Goal: Transaction & Acquisition: Purchase product/service

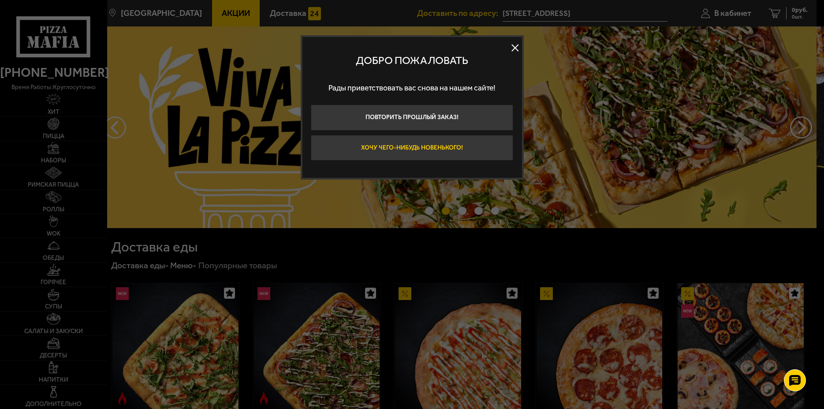
click at [452, 149] on button "Хочу чего-нибудь новенького!" at bounding box center [412, 148] width 202 height 26
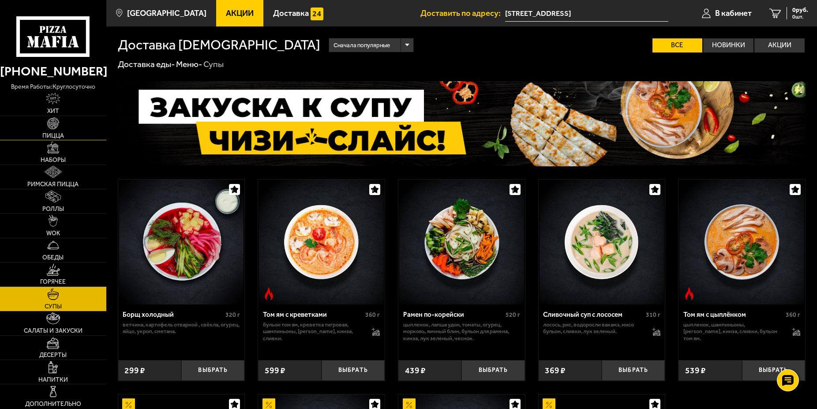
click at [60, 131] on link "Пицца" at bounding box center [53, 128] width 106 height 24
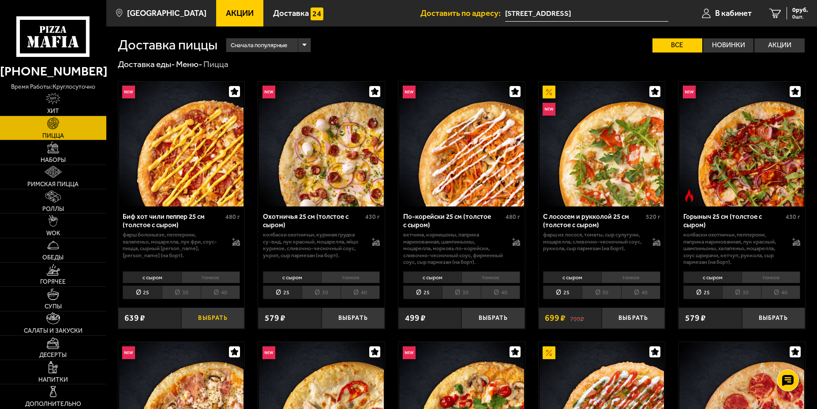
click at [209, 318] on button "Выбрать" at bounding box center [212, 317] width 63 height 21
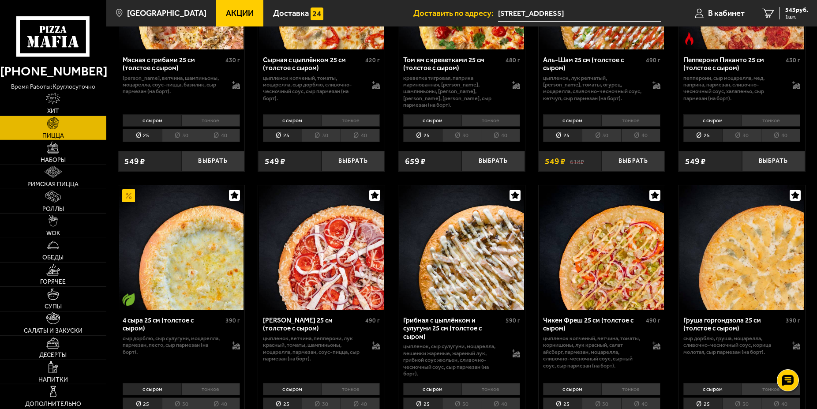
scroll to position [480, 0]
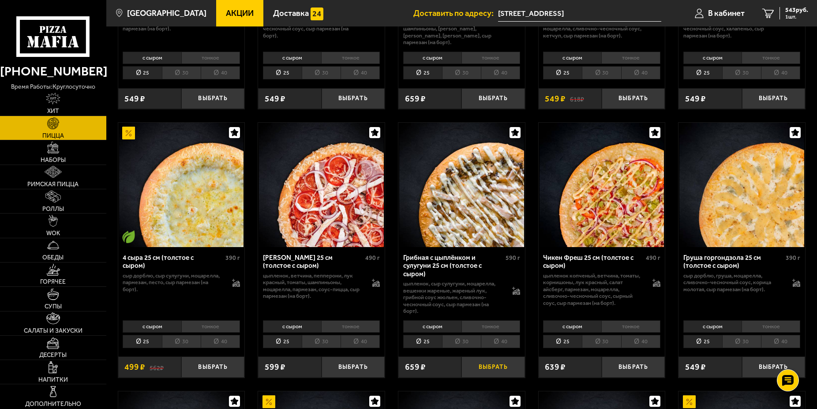
click at [499, 372] on button "Выбрать" at bounding box center [492, 366] width 63 height 21
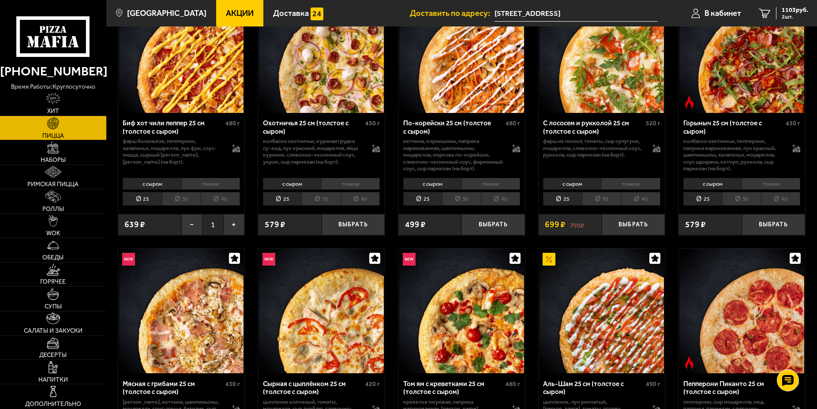
scroll to position [240, 0]
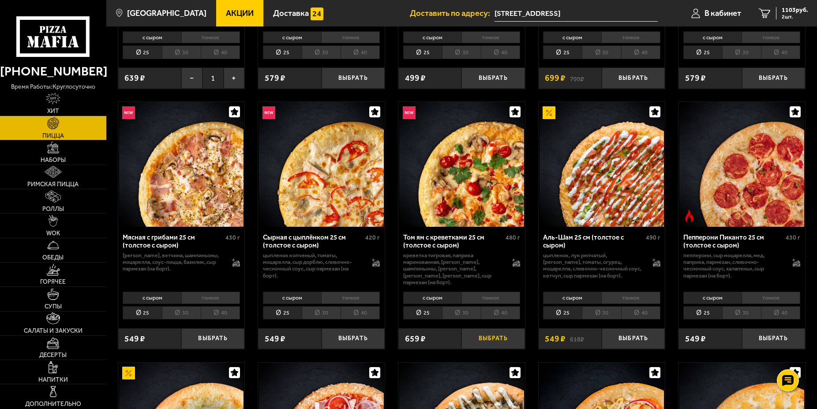
click at [491, 337] on button "Выбрать" at bounding box center [492, 338] width 63 height 21
click at [789, 16] on span "3 шт." at bounding box center [794, 16] width 26 height 5
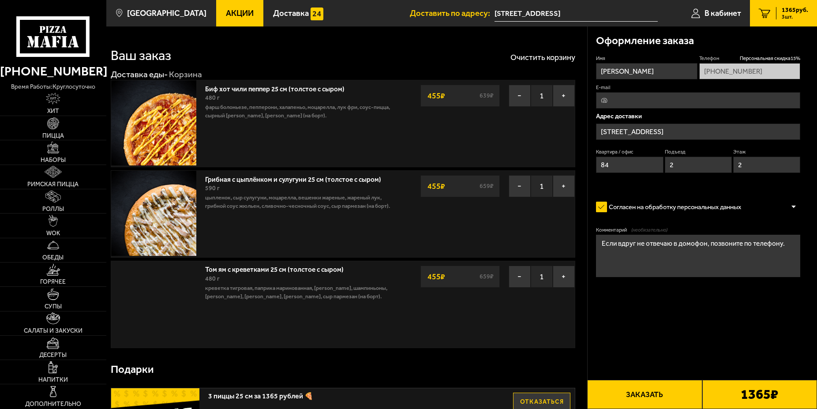
type input "[STREET_ADDRESS]"
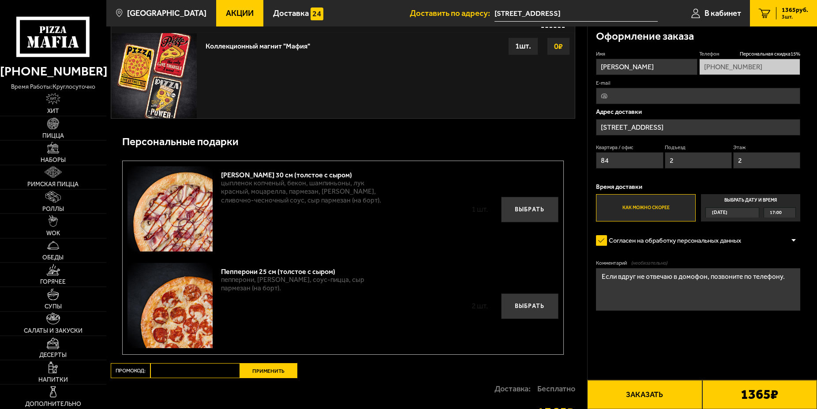
scroll to position [1139, 0]
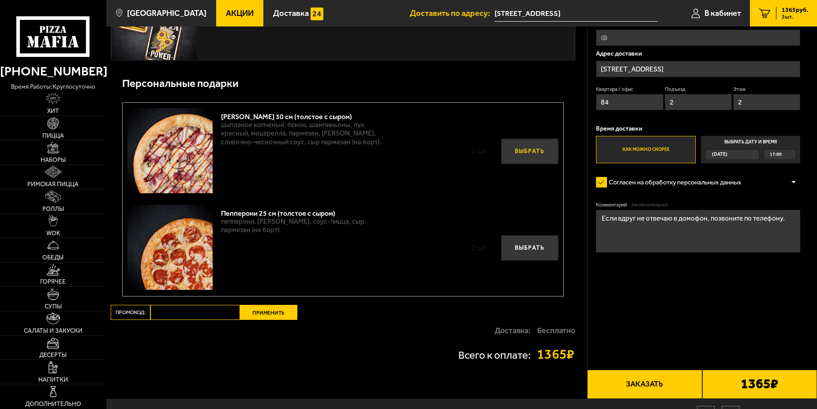
click at [529, 157] on button "Выбрать" at bounding box center [529, 151] width 57 height 26
type input "[PHONE_NUMBER]"
type input "[STREET_ADDRESS]"
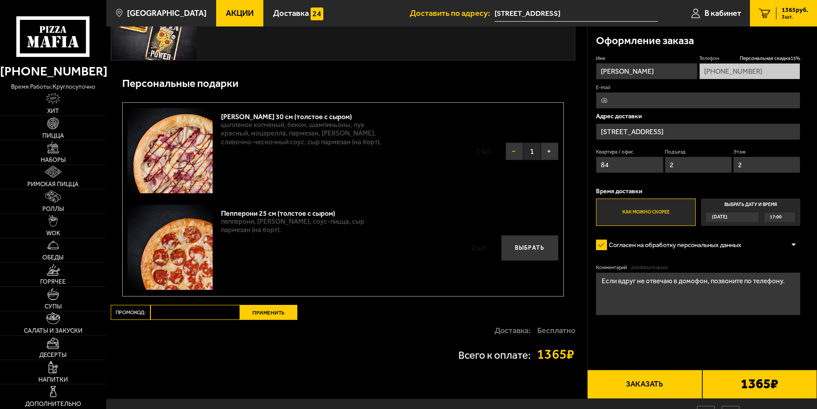
click at [506, 160] on button "−" at bounding box center [514, 151] width 18 height 18
type input "[PHONE_NUMBER]"
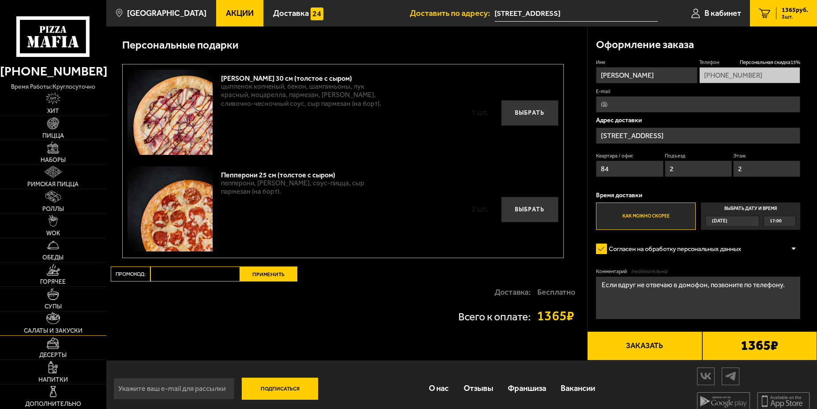
scroll to position [1196, 0]
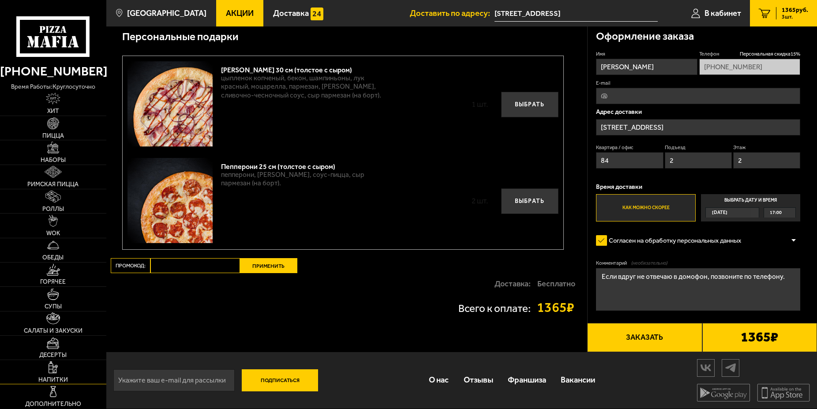
click at [55, 374] on link "Напитки" at bounding box center [53, 372] width 106 height 24
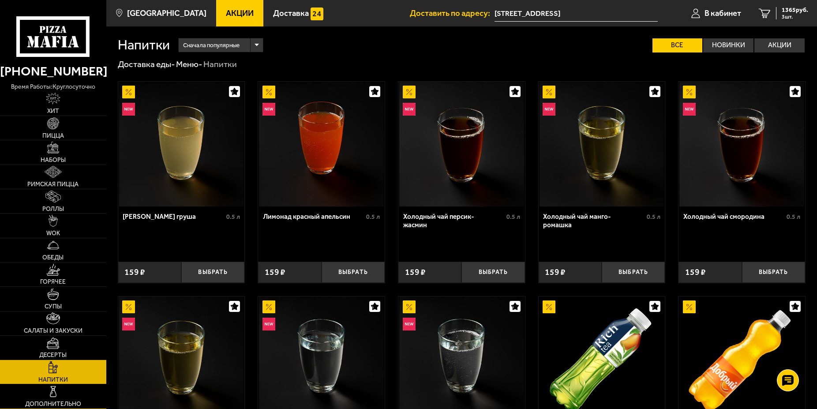
click at [50, 391] on img at bounding box center [53, 391] width 12 height 12
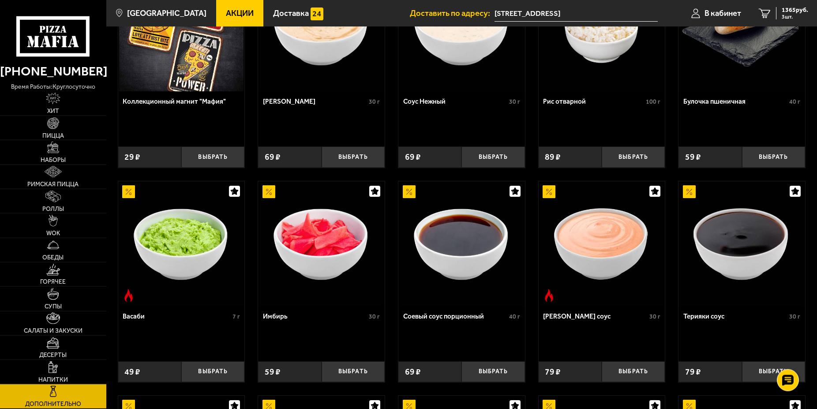
scroll to position [240, 0]
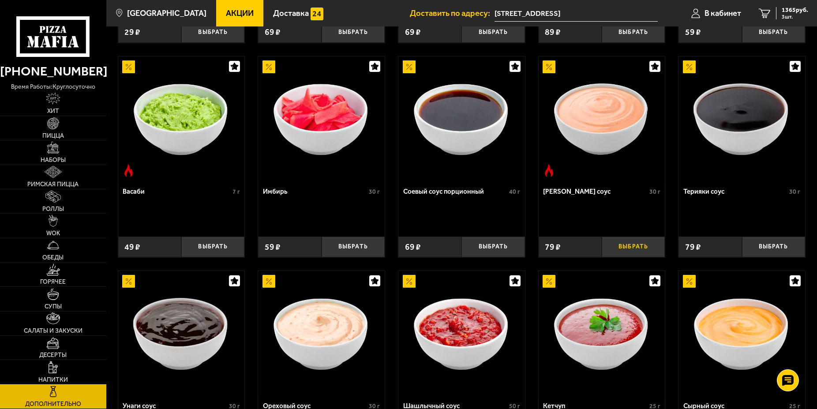
click at [626, 250] on button "Выбрать" at bounding box center [632, 246] width 63 height 21
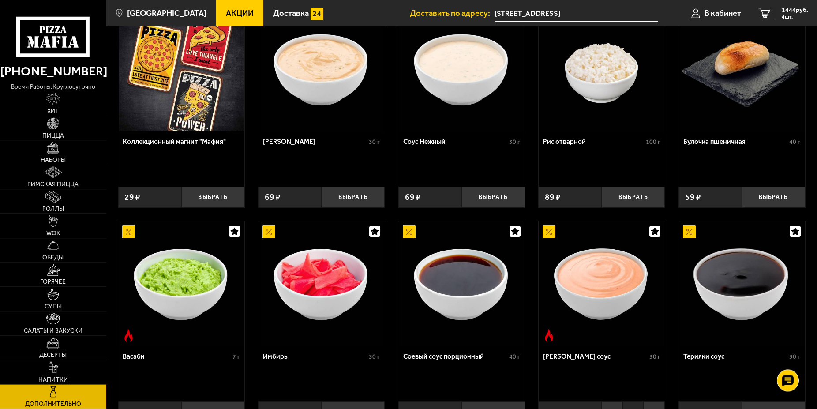
scroll to position [0, 0]
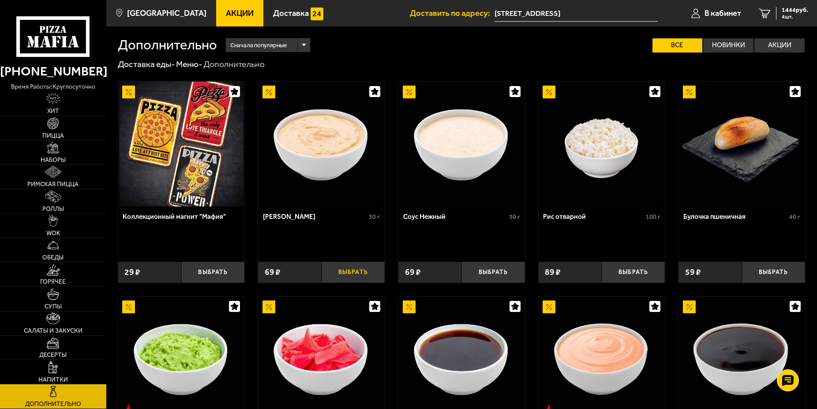
click at [366, 274] on button "Выбрать" at bounding box center [352, 271] width 63 height 21
click at [493, 273] on button "Выбрать" at bounding box center [492, 271] width 63 height 21
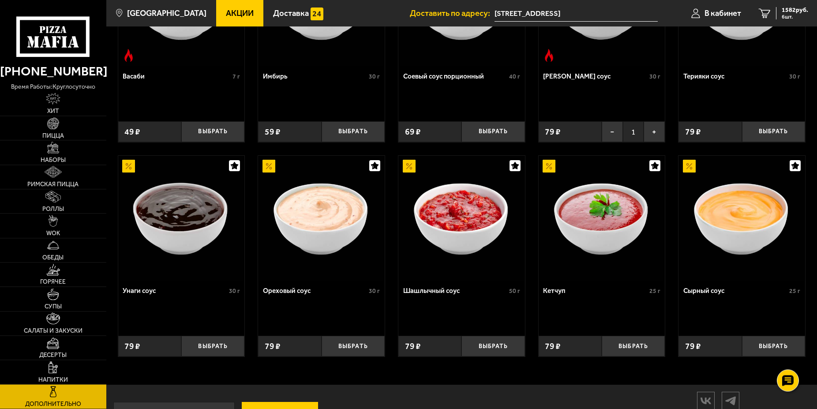
scroll to position [394, 0]
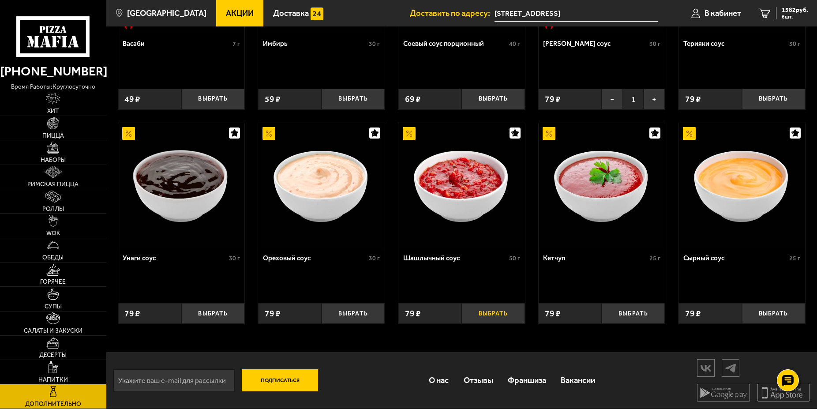
click at [495, 313] on button "Выбрать" at bounding box center [492, 313] width 63 height 21
click at [357, 308] on button "Выбрать" at bounding box center [352, 313] width 63 height 21
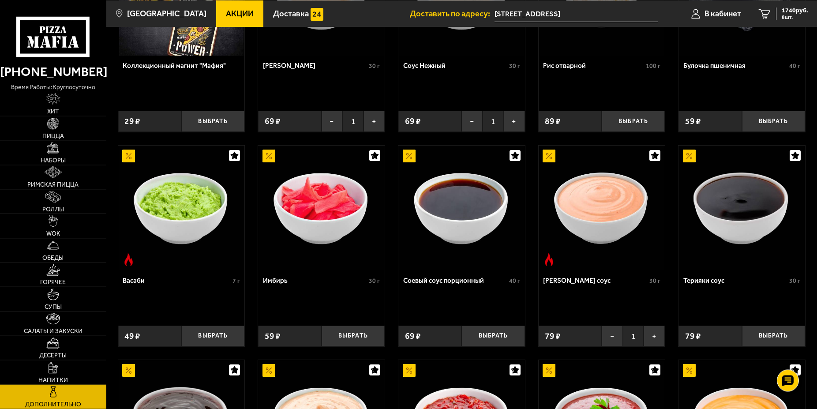
scroll to position [214, 0]
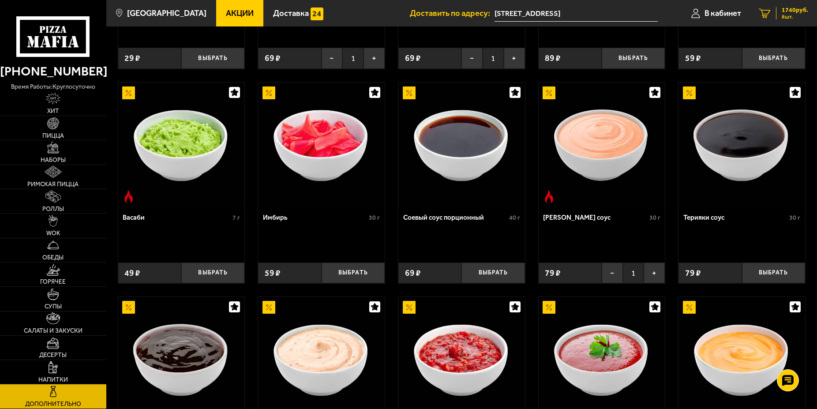
click at [779, 11] on div "1740 руб. 8 шт." at bounding box center [792, 13] width 32 height 12
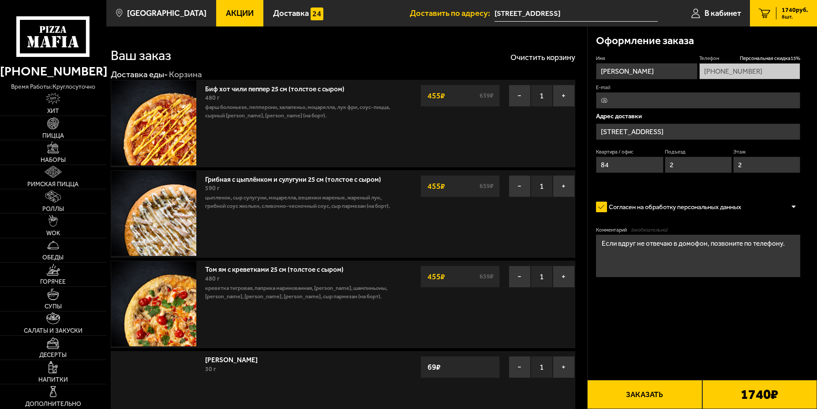
type input "[STREET_ADDRESS]"
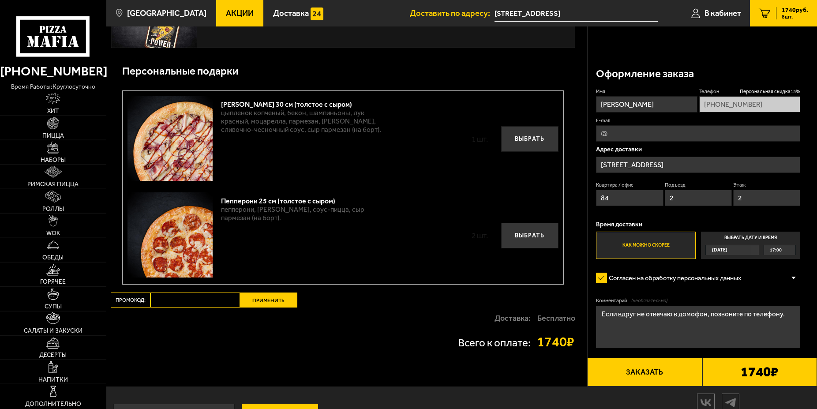
scroll to position [1655, 0]
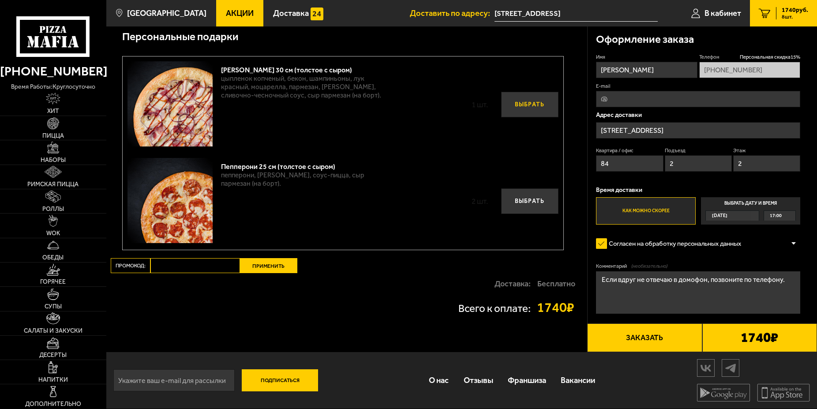
click at [522, 109] on button "Выбрать" at bounding box center [529, 105] width 57 height 26
type input "[PHONE_NUMBER]"
type input "[STREET_ADDRESS]"
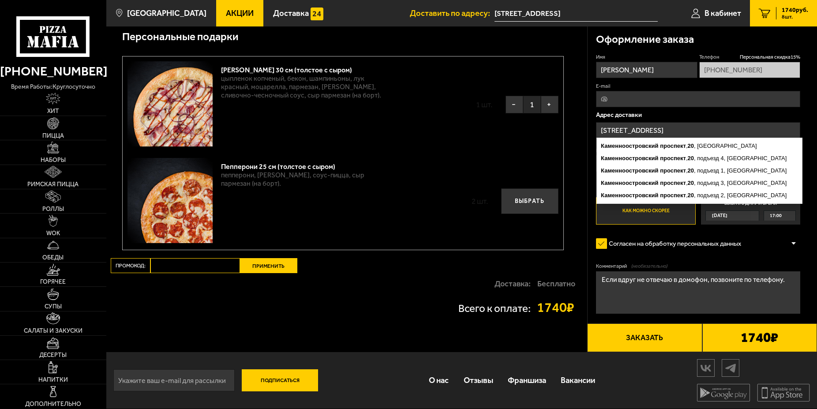
click at [665, 122] on input "[STREET_ADDRESS]" at bounding box center [698, 130] width 204 height 16
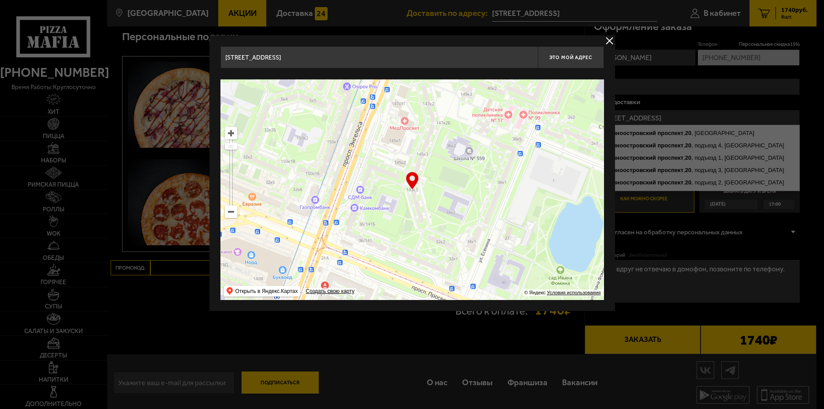
click at [319, 61] on input "[STREET_ADDRESS]" at bounding box center [378, 57] width 317 height 22
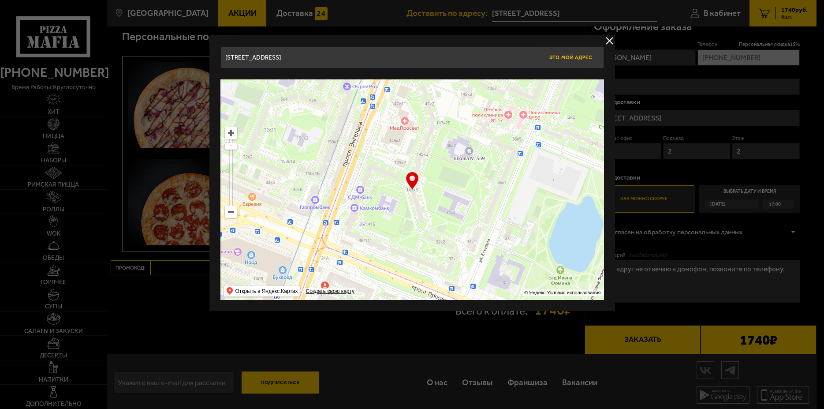
click at [556, 62] on button "Это мой адрес" at bounding box center [571, 57] width 66 height 22
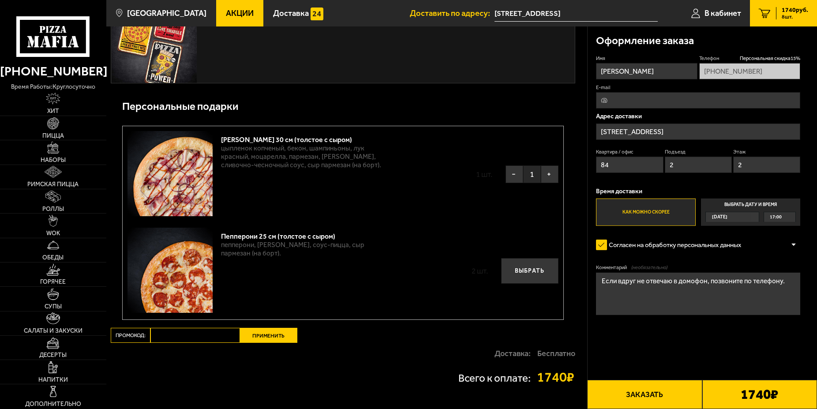
scroll to position [1595, 0]
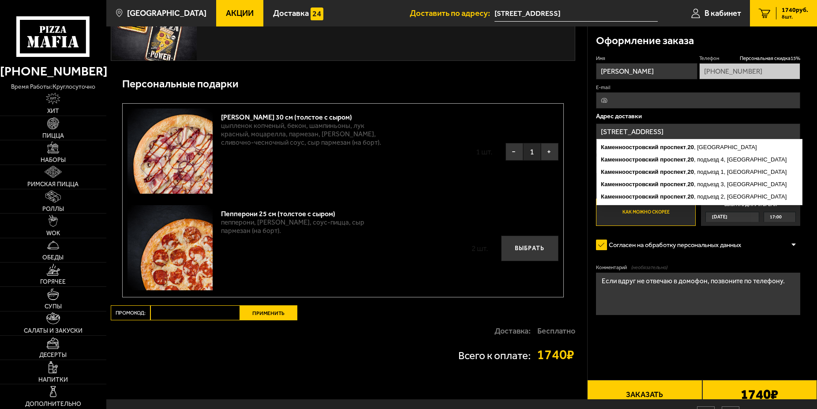
click at [632, 129] on input "[STREET_ADDRESS]" at bounding box center [698, 131] width 204 height 16
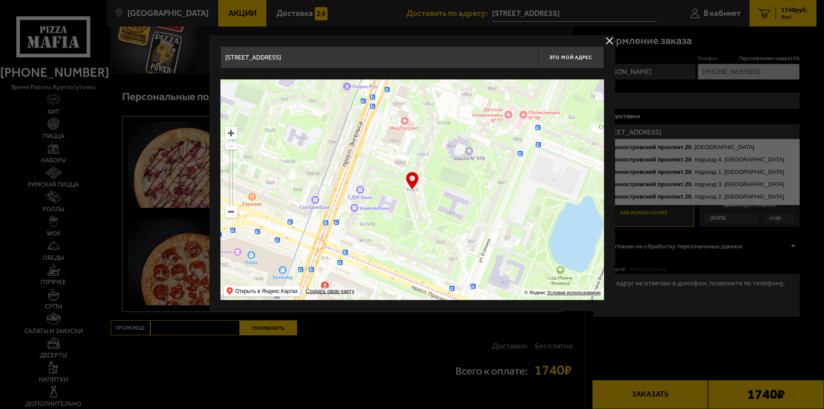
click at [313, 60] on input "[STREET_ADDRESS]" at bounding box center [378, 57] width 317 height 22
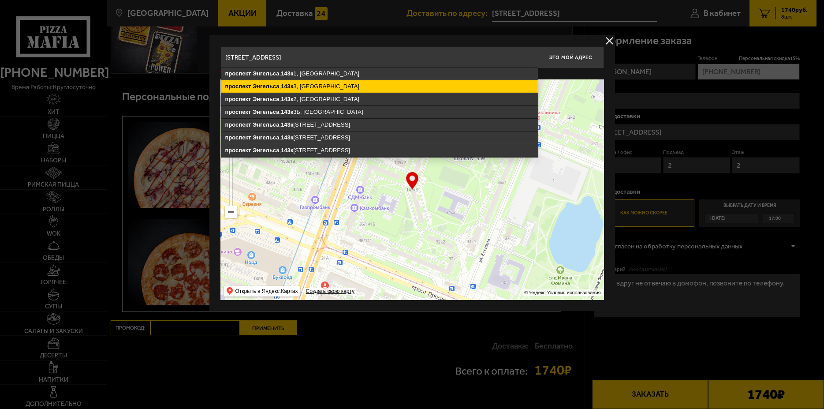
click at [299, 89] on ymaps "[STREET_ADDRESS]" at bounding box center [379, 86] width 317 height 12
type input "[STREET_ADDRESS]"
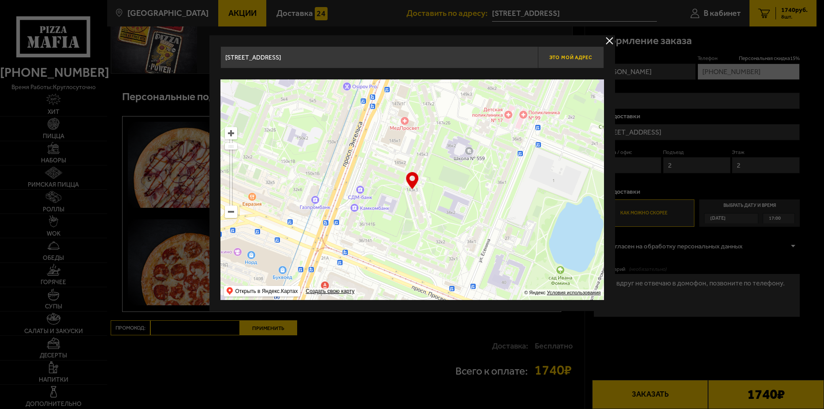
click at [570, 57] on span "Это мой адрес" at bounding box center [570, 58] width 42 height 6
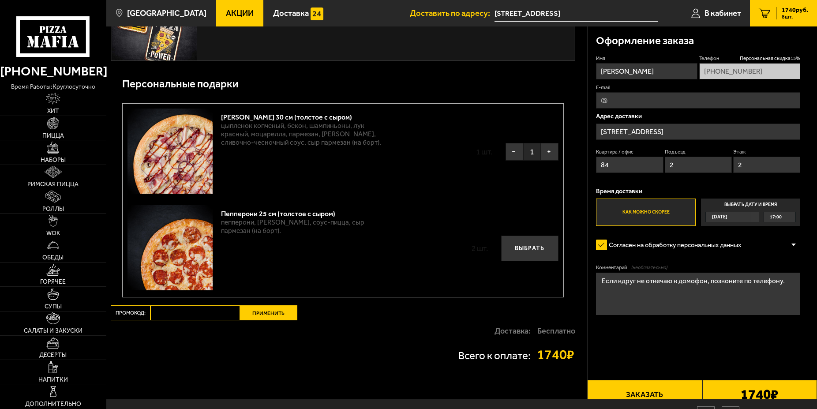
click at [606, 10] on input "[STREET_ADDRESS]" at bounding box center [575, 13] width 163 height 16
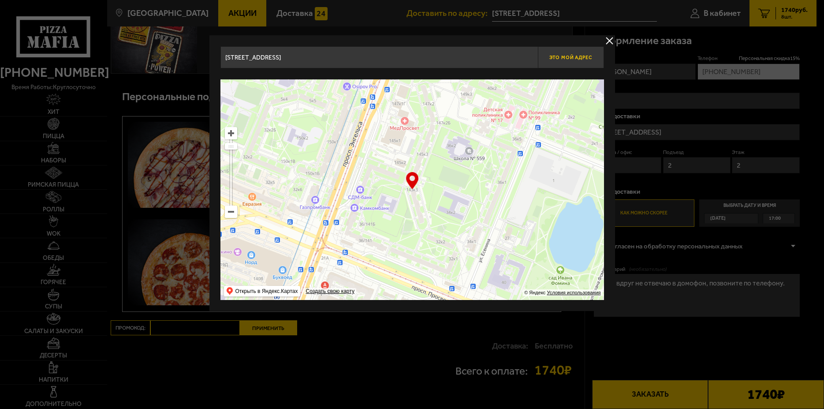
click at [563, 58] on span "Это мой адрес" at bounding box center [570, 58] width 42 height 6
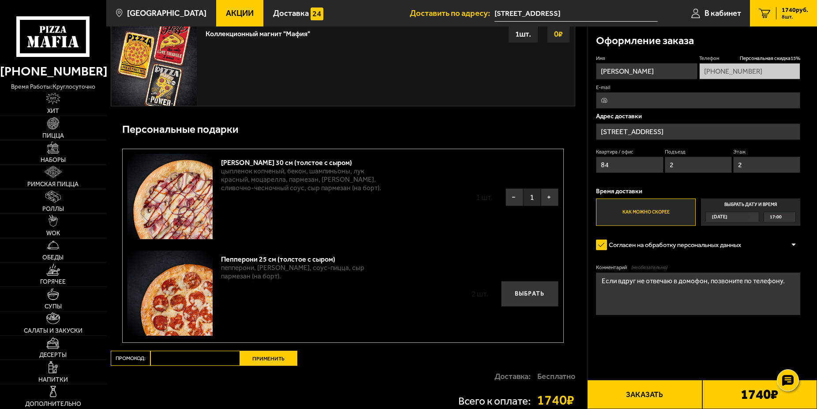
scroll to position [1655, 0]
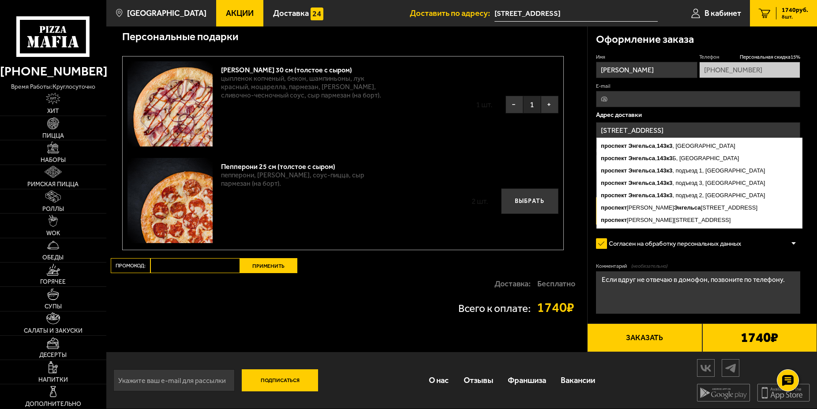
drag, startPoint x: 687, startPoint y: 113, endPoint x: 600, endPoint y: 119, distance: 87.0
click at [600, 122] on input "[STREET_ADDRESS]" at bounding box center [698, 130] width 204 height 16
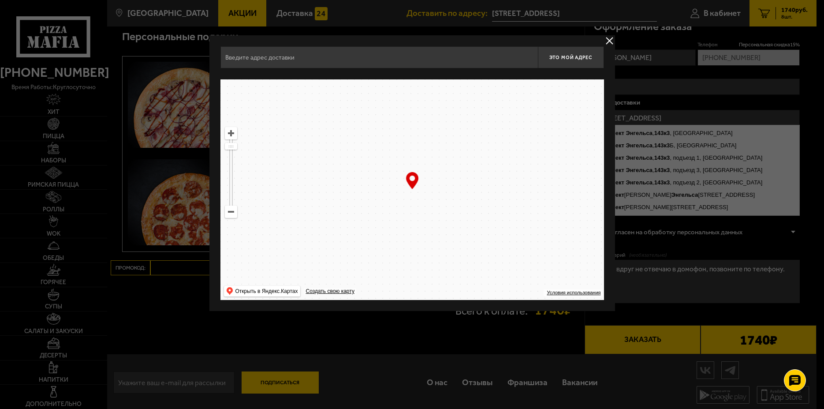
type input "[STREET_ADDRESS]"
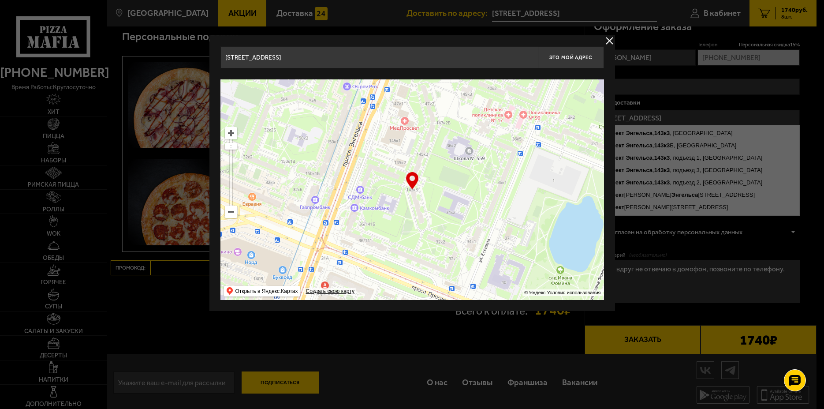
click at [605, 44] on button "delivery type" at bounding box center [609, 40] width 11 height 11
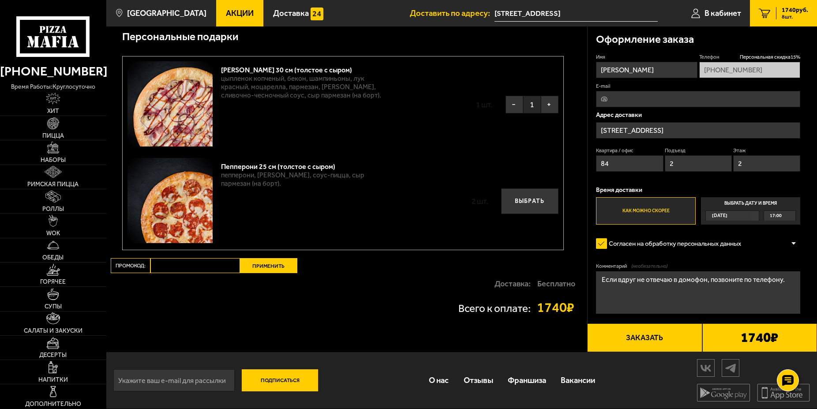
click at [793, 271] on textarea "Если вдруг не отвечаю в домофон, позвоните по телефону." at bounding box center [698, 292] width 204 height 42
type textarea "Если вдруг не отвечаю в домофон, позвоните по телефону."
click at [586, 11] on input "[STREET_ADDRESS]" at bounding box center [575, 13] width 163 height 16
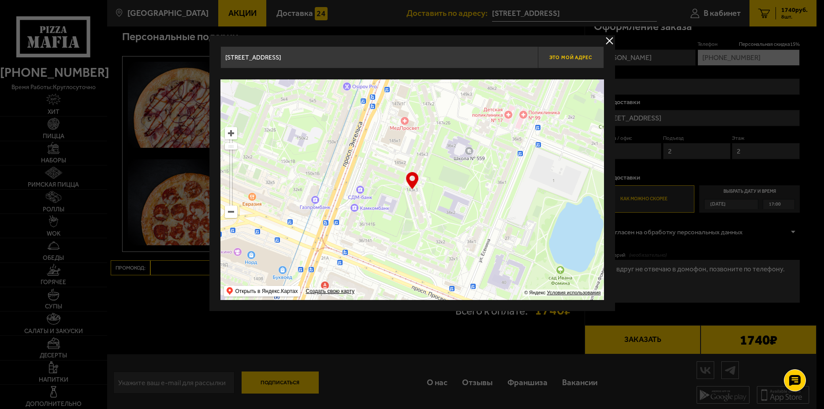
click at [566, 58] on span "Это мой адрес" at bounding box center [570, 58] width 42 height 6
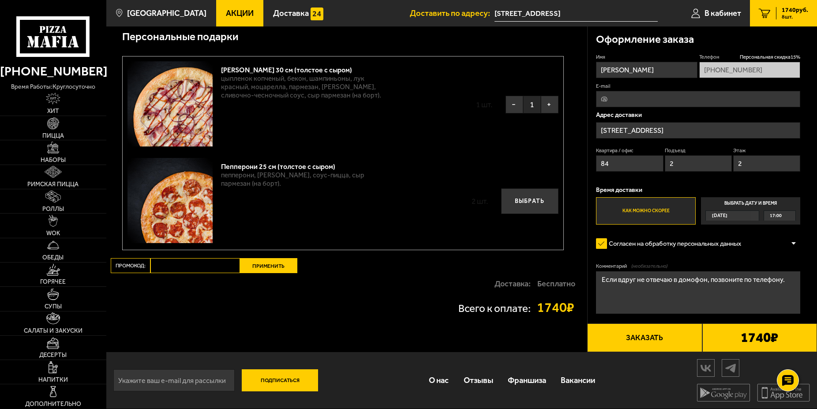
click at [561, 73] on div "Чикен Барбекю 30 см (толстое с сыром) цыпленок копченый, бекон, шампиньоны, лук…" at bounding box center [343, 104] width 440 height 97
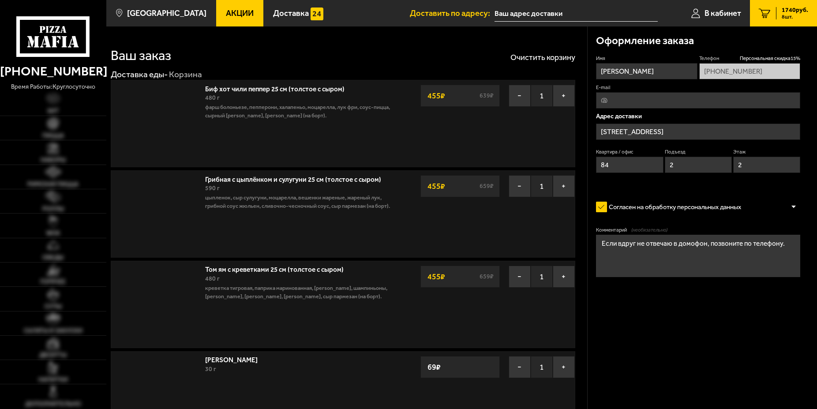
scroll to position [1655, 0]
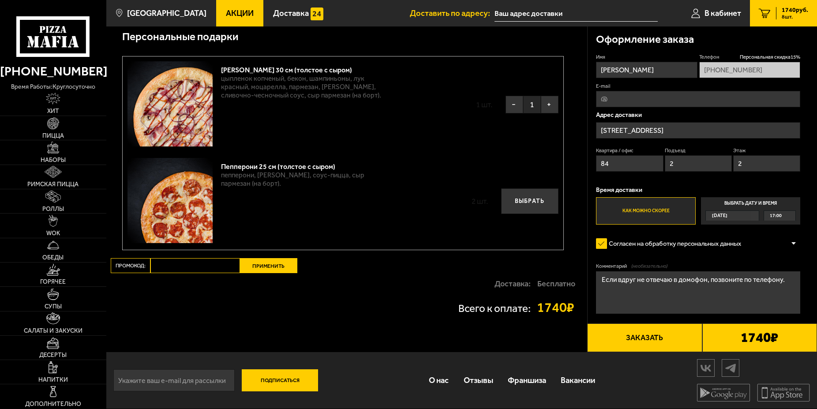
type input "[STREET_ADDRESS]"
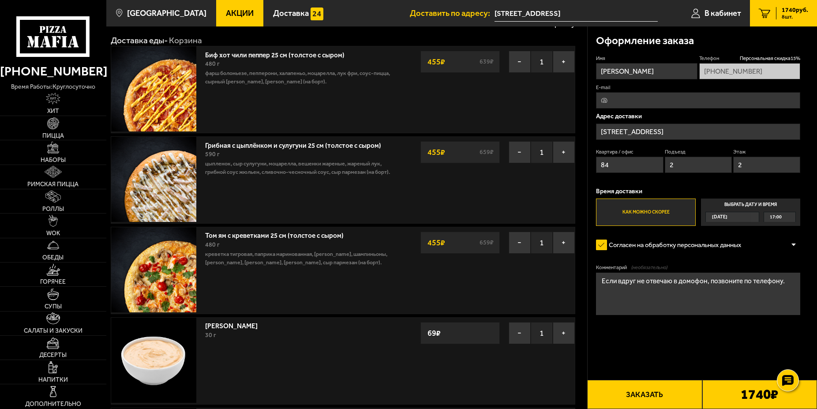
scroll to position [0, 0]
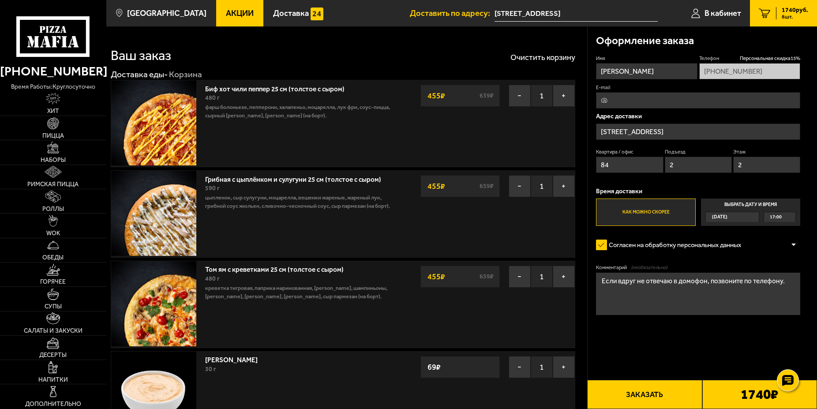
click at [618, 293] on textarea "Если вдруг не отвечаю в домофон, позвоните по телефону." at bounding box center [698, 293] width 204 height 42
click at [617, 301] on textarea "Если вдруг не отвечаю в домофон, позвоните по телефону." at bounding box center [698, 293] width 204 height 42
click at [786, 280] on textarea "Если вдруг не отвечаю в домофон, позвоните по телефону." at bounding box center [698, 293] width 204 height 42
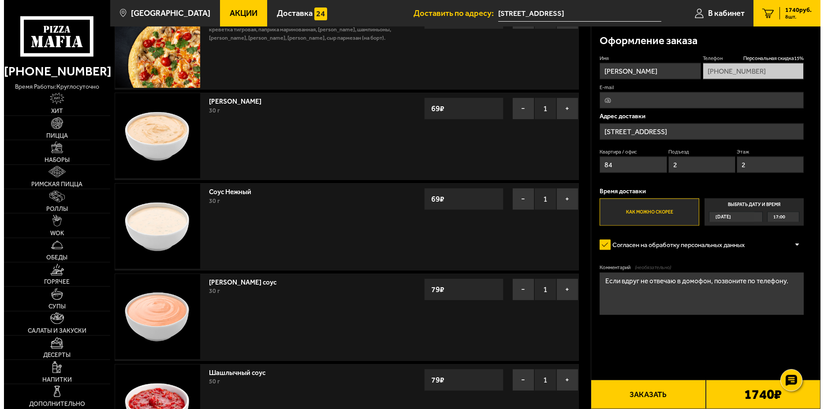
scroll to position [420, 0]
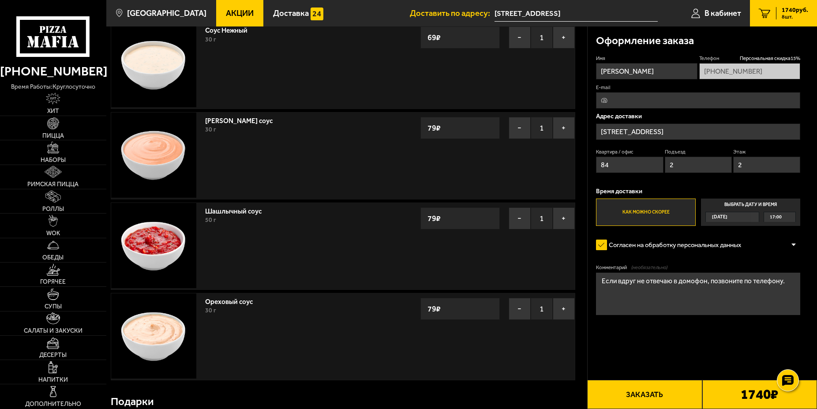
click at [644, 398] on button "Заказать" at bounding box center [644, 394] width 115 height 29
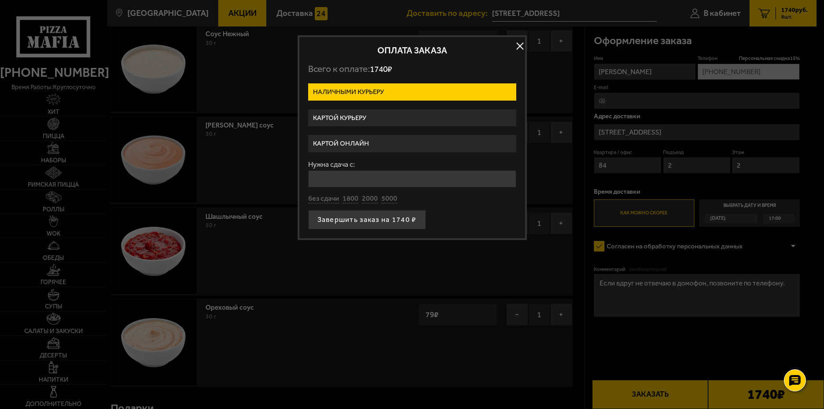
click at [371, 116] on label "Картой курьеру" at bounding box center [412, 117] width 208 height 17
click at [0, 0] on input "Картой курьеру" at bounding box center [0, 0] width 0 height 0
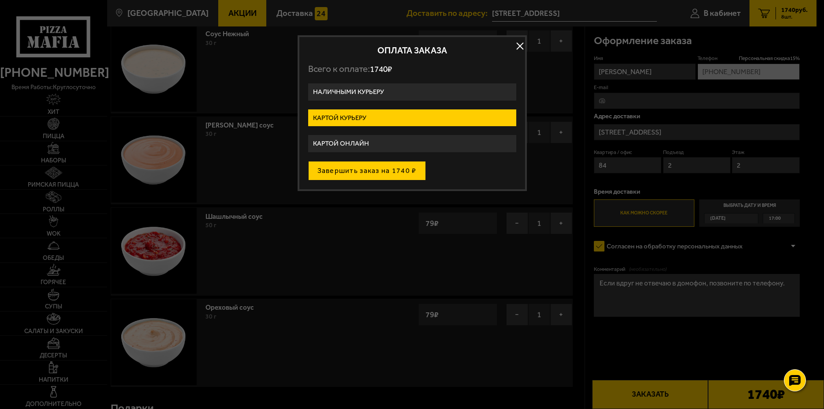
click at [368, 172] on button "Завершить заказ на 1740 ₽" at bounding box center [367, 170] width 118 height 19
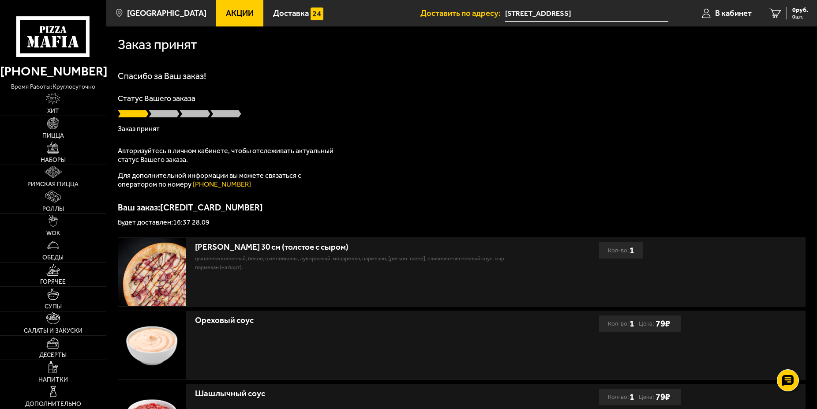
click at [390, 164] on div "Спасибо за Ваш заказ! Статус Вашего заказа Заказ принят Авторизуйтесь в личном …" at bounding box center [461, 148] width 687 height 154
drag, startPoint x: 342, startPoint y: 251, endPoint x: 281, endPoint y: 245, distance: 60.7
click at [281, 245] on div "[PERSON_NAME] 30 см (толстое с сыром)" at bounding box center [356, 247] width 322 height 10
click at [338, 190] on div "Спасибо за Ваш заказ! Статус Вашего заказа Заказ принят Авторизуйтесь в личном …" at bounding box center [461, 148] width 687 height 154
click at [409, 193] on div "Спасибо за Ваш заказ! Статус Вашего заказа Готовится Авторизуйтесь в личном каб…" at bounding box center [461, 148] width 687 height 154
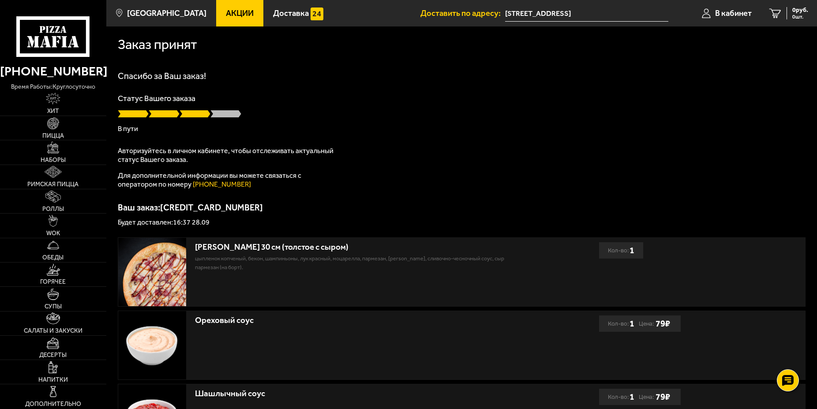
click at [670, 143] on div "Спасибо за Ваш заказ! Статус Вашего заказа В пути Авторизуйтесь в личном кабине…" at bounding box center [461, 148] width 687 height 154
